Goal: Browse casually

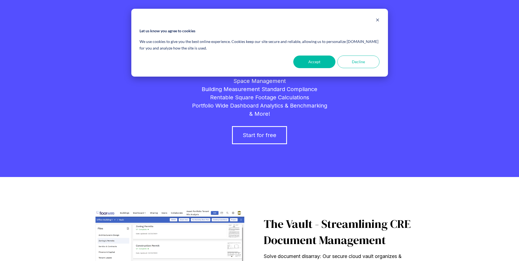
scroll to position [55, 0]
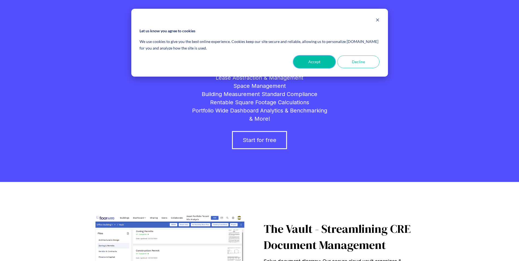
drag, startPoint x: 327, startPoint y: 61, endPoint x: 330, endPoint y: 58, distance: 3.7
click at [329, 60] on button "Accept" at bounding box center [314, 62] width 42 height 13
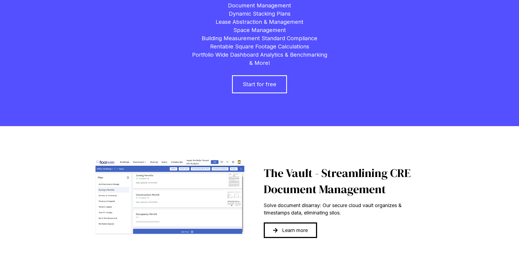
scroll to position [0, 0]
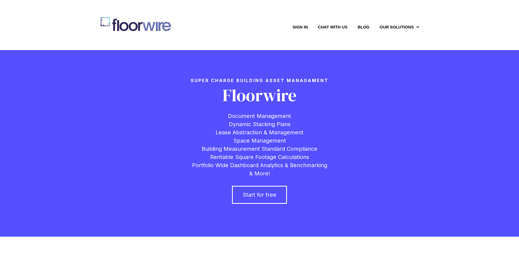
click at [394, 22] on div "Sign in Chat with us Blog Our Solutions Show submenu for Our Solutions Document…" at bounding box center [260, 27] width 328 height 25
click at [145, 25] on img at bounding box center [137, 26] width 82 height 23
click at [116, 26] on img at bounding box center [137, 26] width 82 height 23
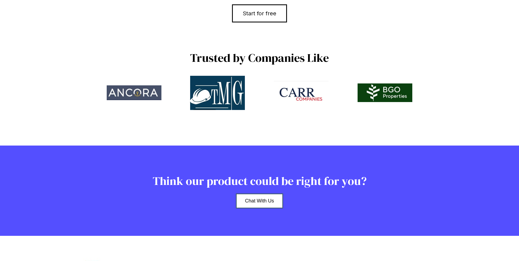
scroll to position [1178, 0]
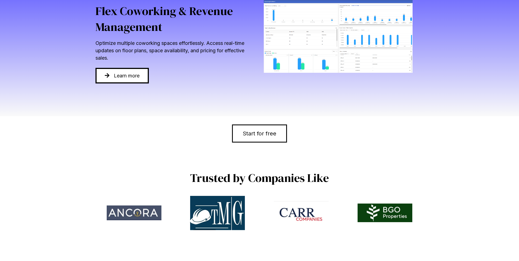
click at [134, 215] on img at bounding box center [134, 213] width 55 height 15
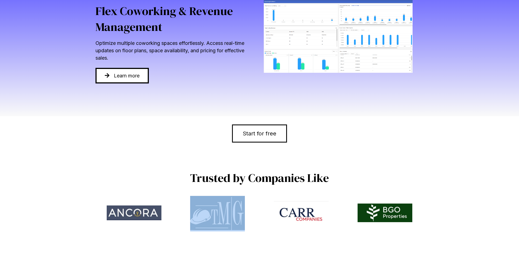
click at [179, 215] on div at bounding box center [221, 214] width 84 height 36
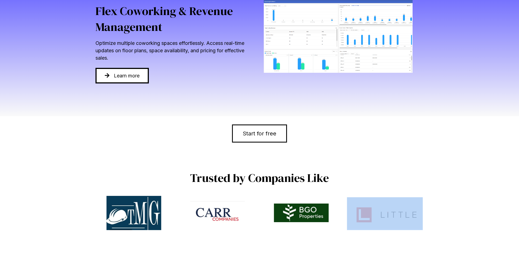
drag, startPoint x: 373, startPoint y: 233, endPoint x: 397, endPoint y: 230, distance: 24.2
click at [397, 230] on div at bounding box center [220, 214] width 1757 height 36
click at [398, 229] on img at bounding box center [385, 212] width 76 height 31
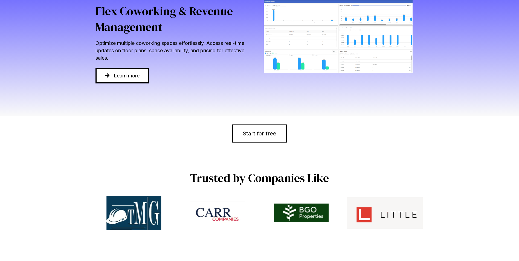
drag, startPoint x: 398, startPoint y: 229, endPoint x: 438, endPoint y: 209, distance: 45.2
click at [428, 216] on div "Trusted by Companies Like stop animation stop slide 10 to 13 of 5" at bounding box center [259, 207] width 519 height 118
click at [440, 209] on div "Trusted by Companies Like stop animation stop slide 10 to 13 of 5" at bounding box center [259, 207] width 519 height 118
drag, startPoint x: 439, startPoint y: 210, endPoint x: 524, endPoint y: 241, distance: 90.3
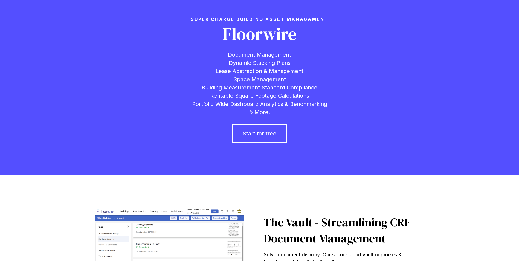
scroll to position [0, 0]
